Goal: Task Accomplishment & Management: Use online tool/utility

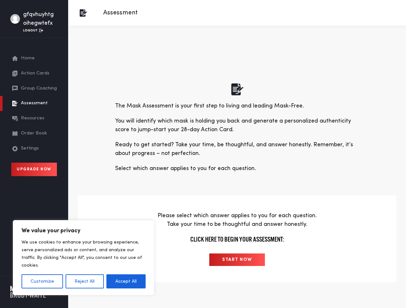
click at [203, 154] on p "Ready to get started? Take your time, be thoughtful, and answer honestly. Remem…" at bounding box center [237, 149] width 244 height 17
click at [42, 282] on button "Customize" at bounding box center [42, 282] width 41 height 14
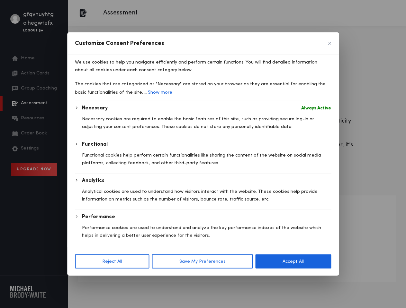
click at [84, 276] on div "Customize Consent Preferences We use cookies to help you navigate efficiently a…" at bounding box center [203, 154] width 272 height 244
click at [126, 282] on div at bounding box center [203, 154] width 406 height 308
click at [237, 260] on button "Save My Preferences" at bounding box center [202, 262] width 101 height 14
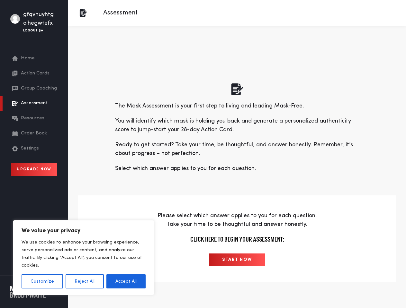
click at [203, 154] on p "Ready to get started? Take your time, be thoughtful, and answer honestly. Remem…" at bounding box center [237, 149] width 244 height 17
click at [42, 282] on button "Customize" at bounding box center [42, 282] width 41 height 14
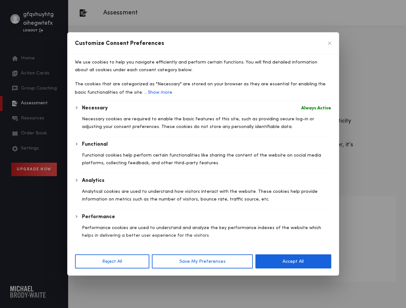
click at [84, 282] on div at bounding box center [203, 154] width 406 height 308
click at [126, 221] on div "Performance" at bounding box center [206, 217] width 249 height 8
click at [237, 260] on button "Save My Preferences" at bounding box center [202, 262] width 101 height 14
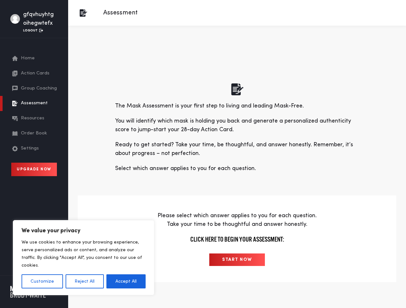
click at [203, 154] on p "Ready to get started? Take your time, be thoughtful, and answer honestly. Remem…" at bounding box center [237, 149] width 244 height 17
click at [42, 282] on button "Customize" at bounding box center [42, 282] width 41 height 14
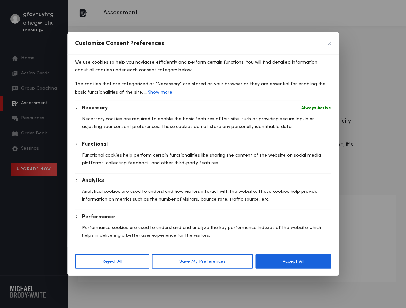
click at [84, 276] on div "Reject All Save My Preferences Accept All" at bounding box center [203, 261] width 272 height 29
click at [126, 282] on div at bounding box center [203, 154] width 406 height 308
click at [237, 260] on button "Save My Preferences" at bounding box center [202, 262] width 101 height 14
